Goal: Information Seeking & Learning: Learn about a topic

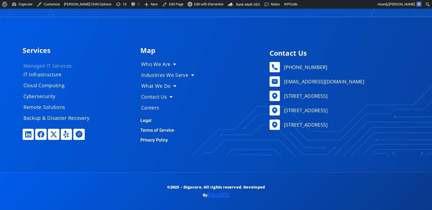
scroll to position [2506, 0]
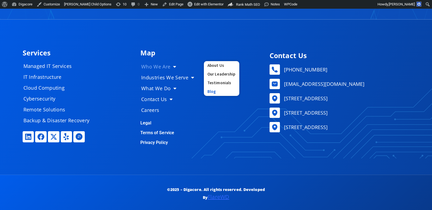
click at [205, 88] on link "Blog" at bounding box center [221, 91] width 35 height 9
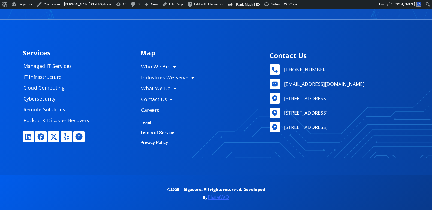
scroll to position [2693, 0]
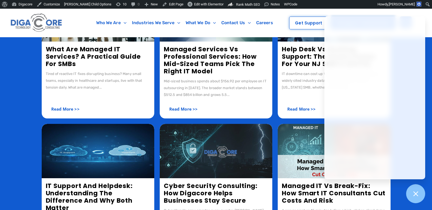
scroll to position [218, 0]
